Goal: Browse casually: Explore the website without a specific task or goal

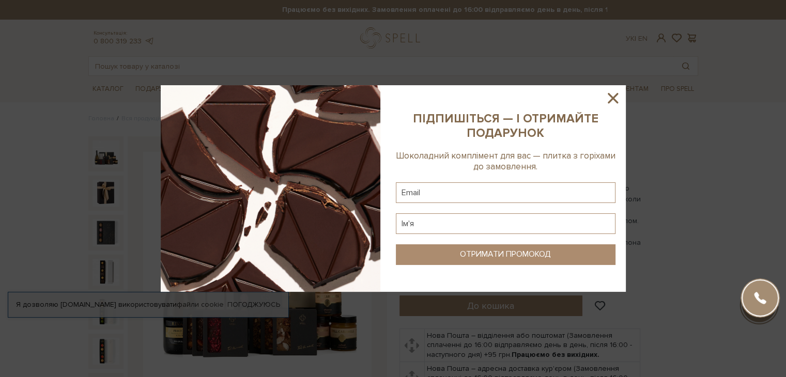
click at [614, 101] on icon at bounding box center [613, 98] width 10 height 10
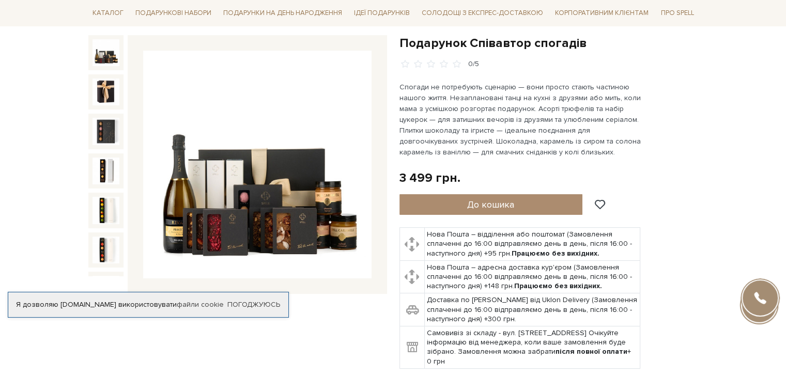
scroll to position [103, 0]
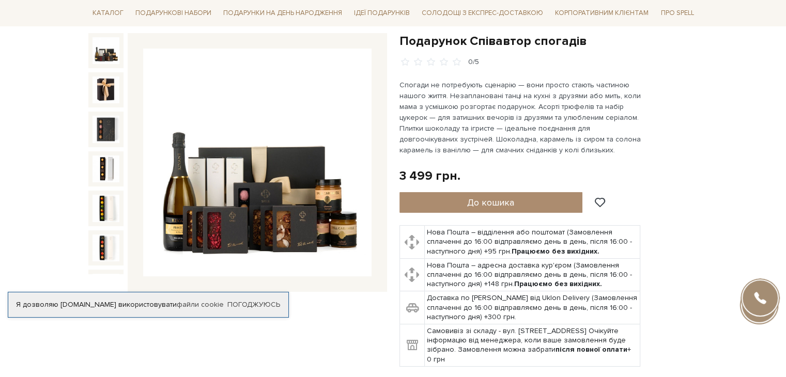
click at [100, 53] on img at bounding box center [105, 50] width 27 height 27
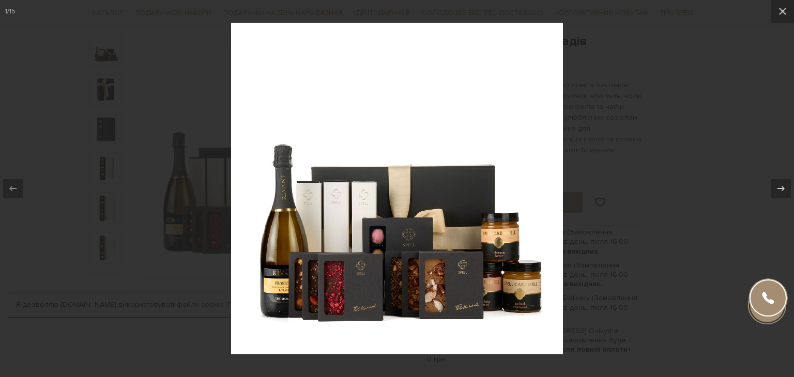
click at [54, 163] on div at bounding box center [397, 188] width 794 height 377
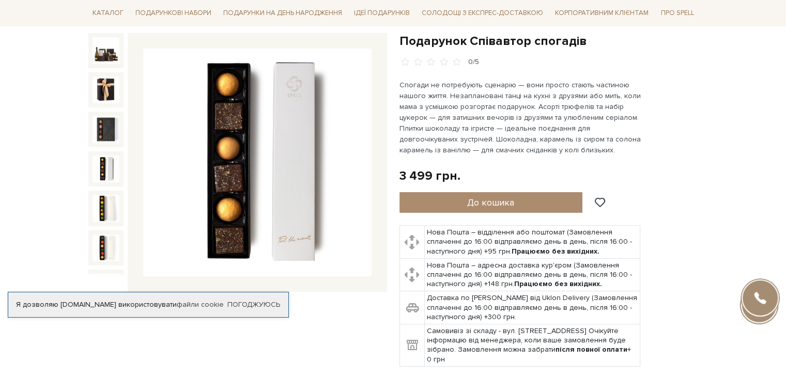
click at [100, 167] on img at bounding box center [105, 169] width 27 height 27
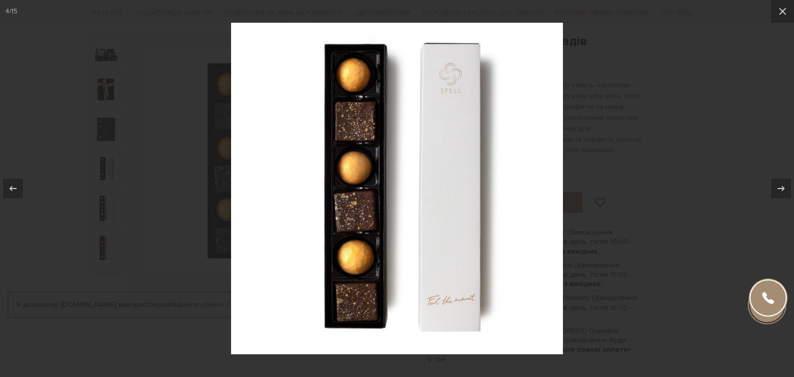
click at [102, 195] on div at bounding box center [397, 188] width 794 height 377
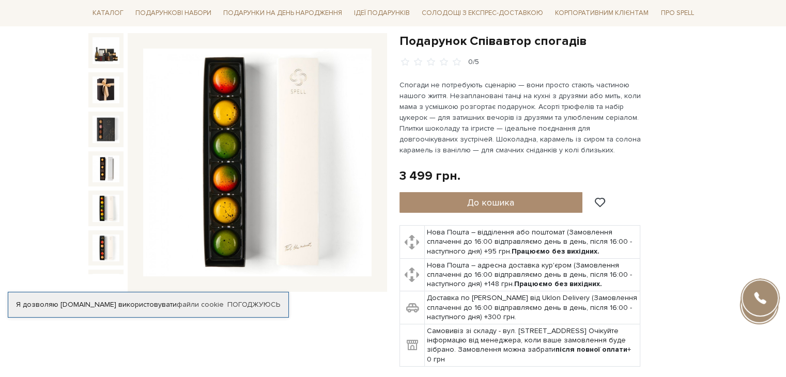
click at [105, 203] on img at bounding box center [105, 208] width 27 height 27
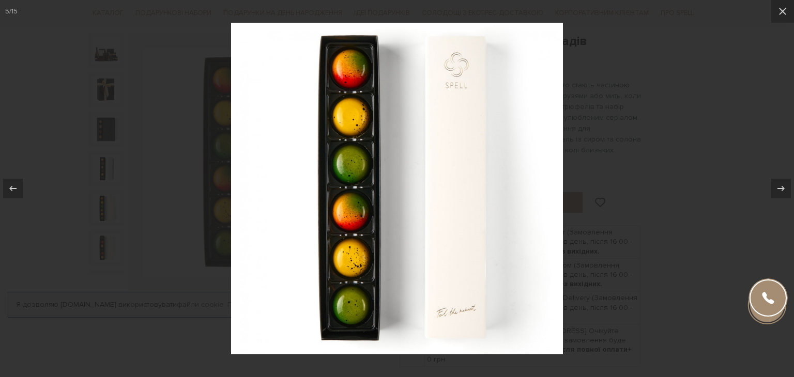
click at [104, 223] on div at bounding box center [397, 188] width 794 height 377
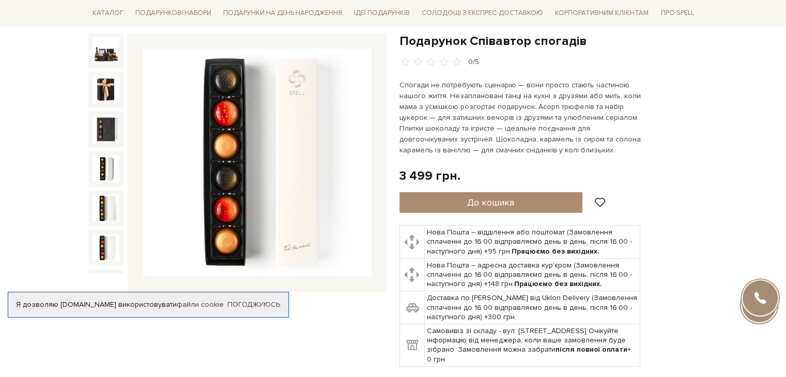
click at [100, 235] on img at bounding box center [105, 248] width 27 height 27
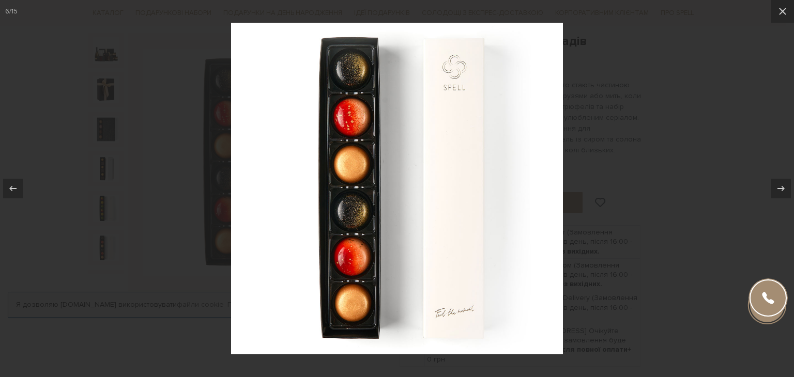
click at [104, 267] on div at bounding box center [397, 188] width 794 height 377
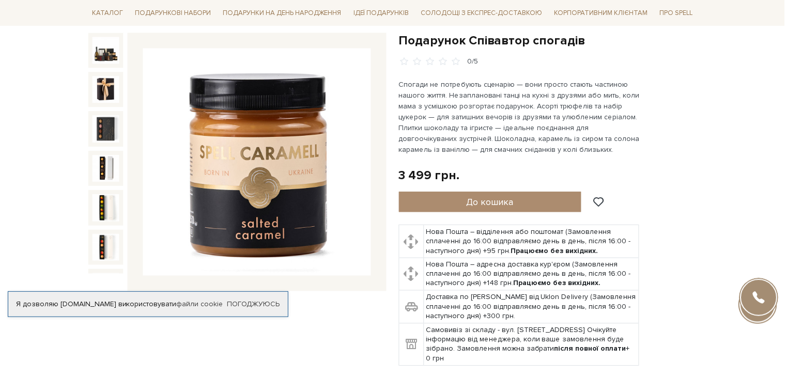
click at [104, 274] on img at bounding box center [105, 287] width 27 height 27
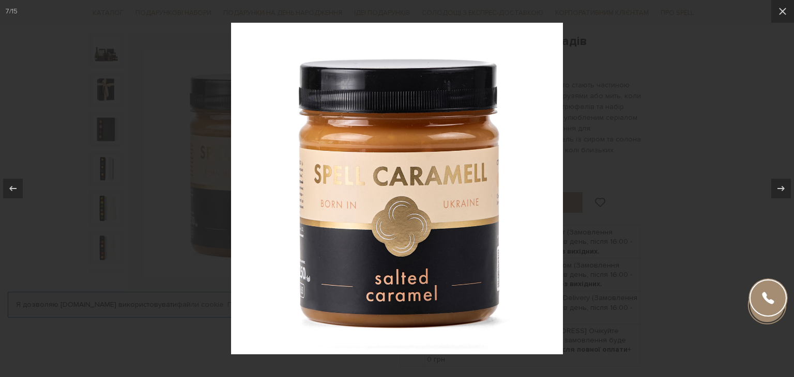
click at [105, 267] on div at bounding box center [397, 188] width 794 height 377
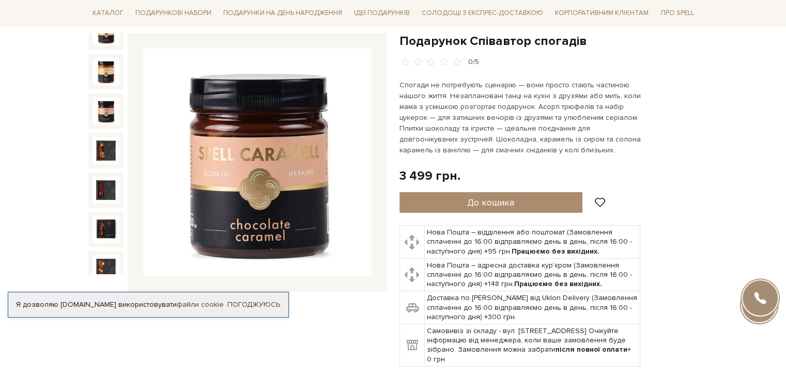
scroll to position [310, 0]
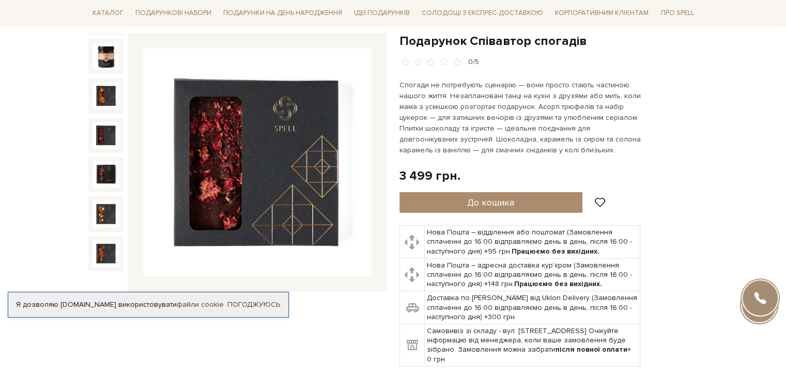
click at [686, 114] on div "Подарунок Співавтор спогадів" at bounding box center [548, 200] width 299 height 334
